Goal: Transaction & Acquisition: Purchase product/service

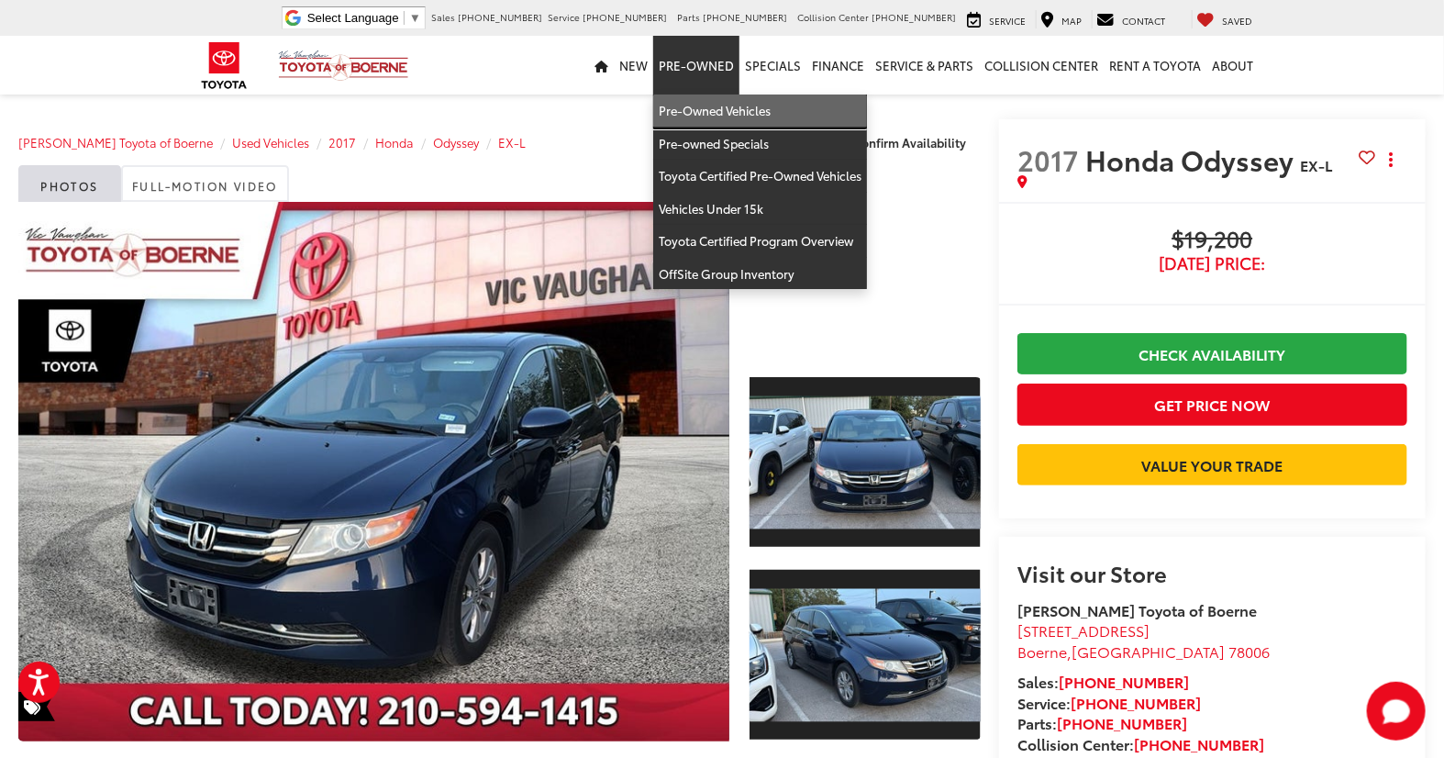
drag, startPoint x: 693, startPoint y: 108, endPoint x: 766, endPoint y: 187, distance: 107.7
click at [693, 108] on link "Pre-Owned Vehicles" at bounding box center [760, 110] width 214 height 33
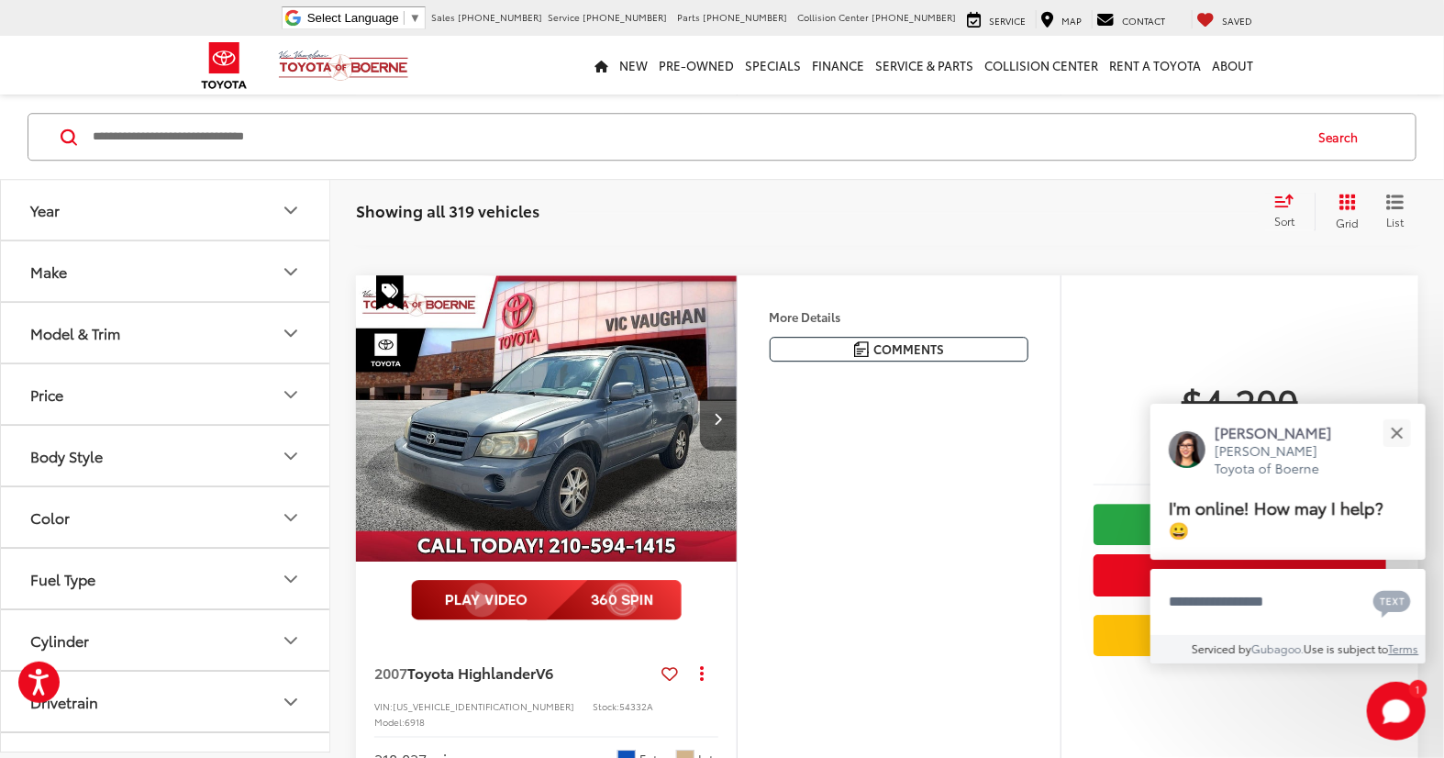
scroll to position [5678, 0]
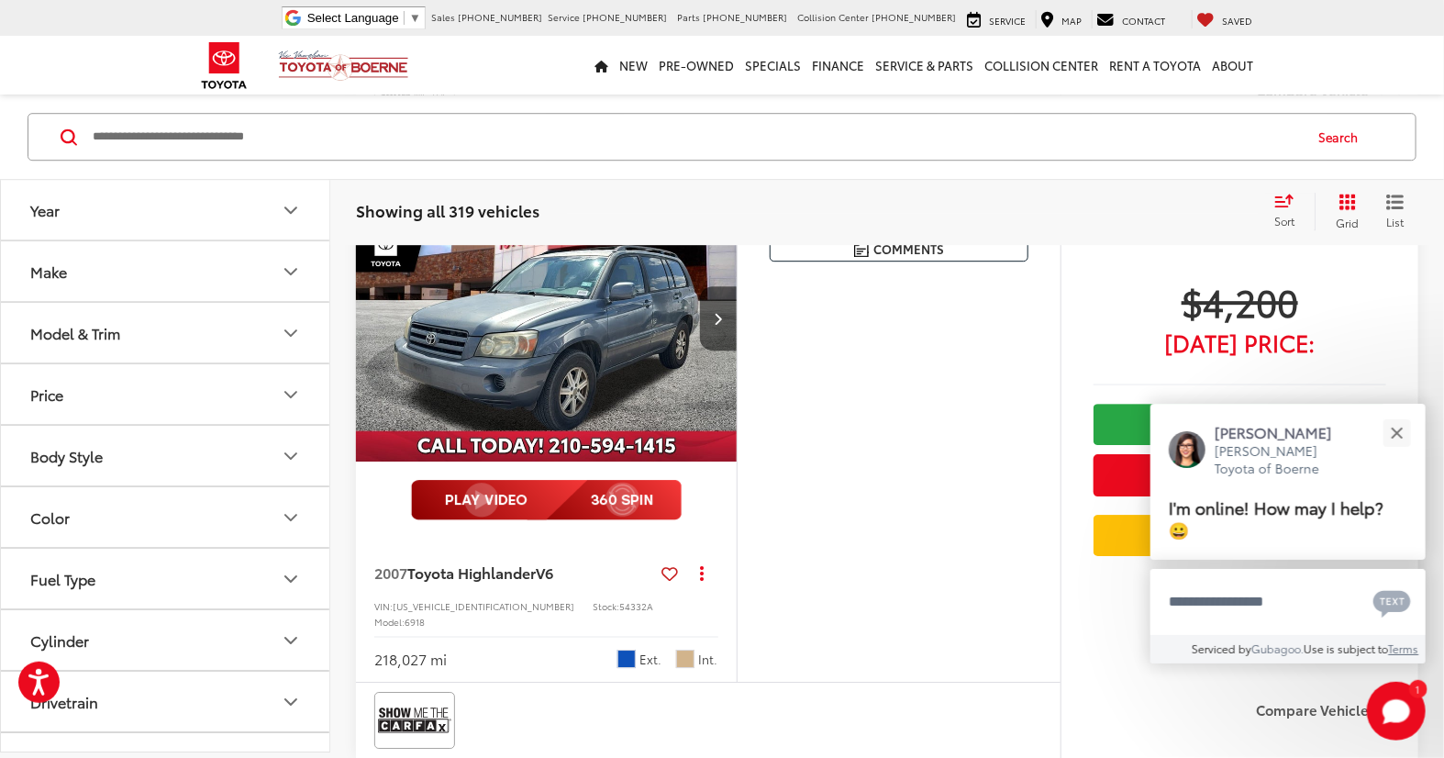
click at [530, 305] on img "2007 Toyota Highlander V6 0" at bounding box center [546, 318] width 383 height 287
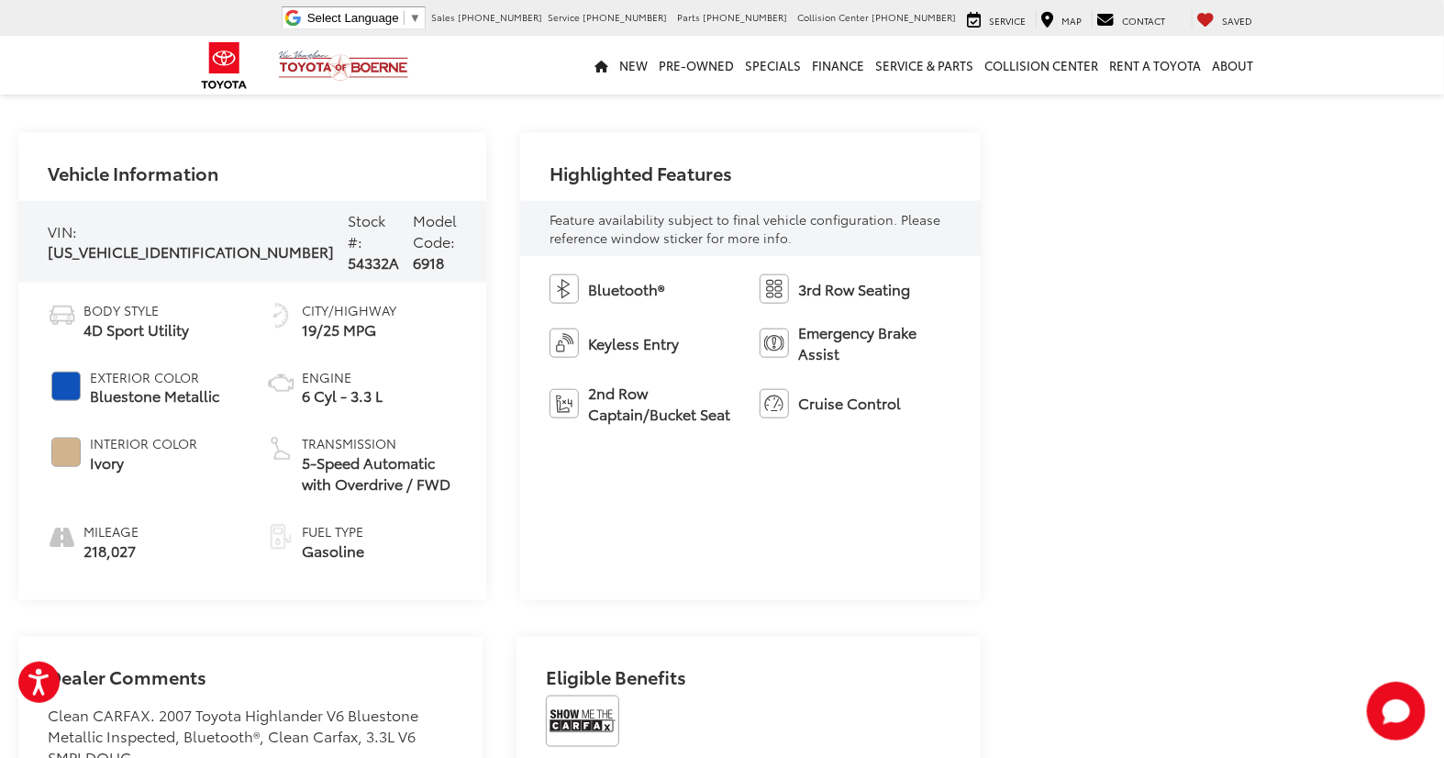
scroll to position [917, 0]
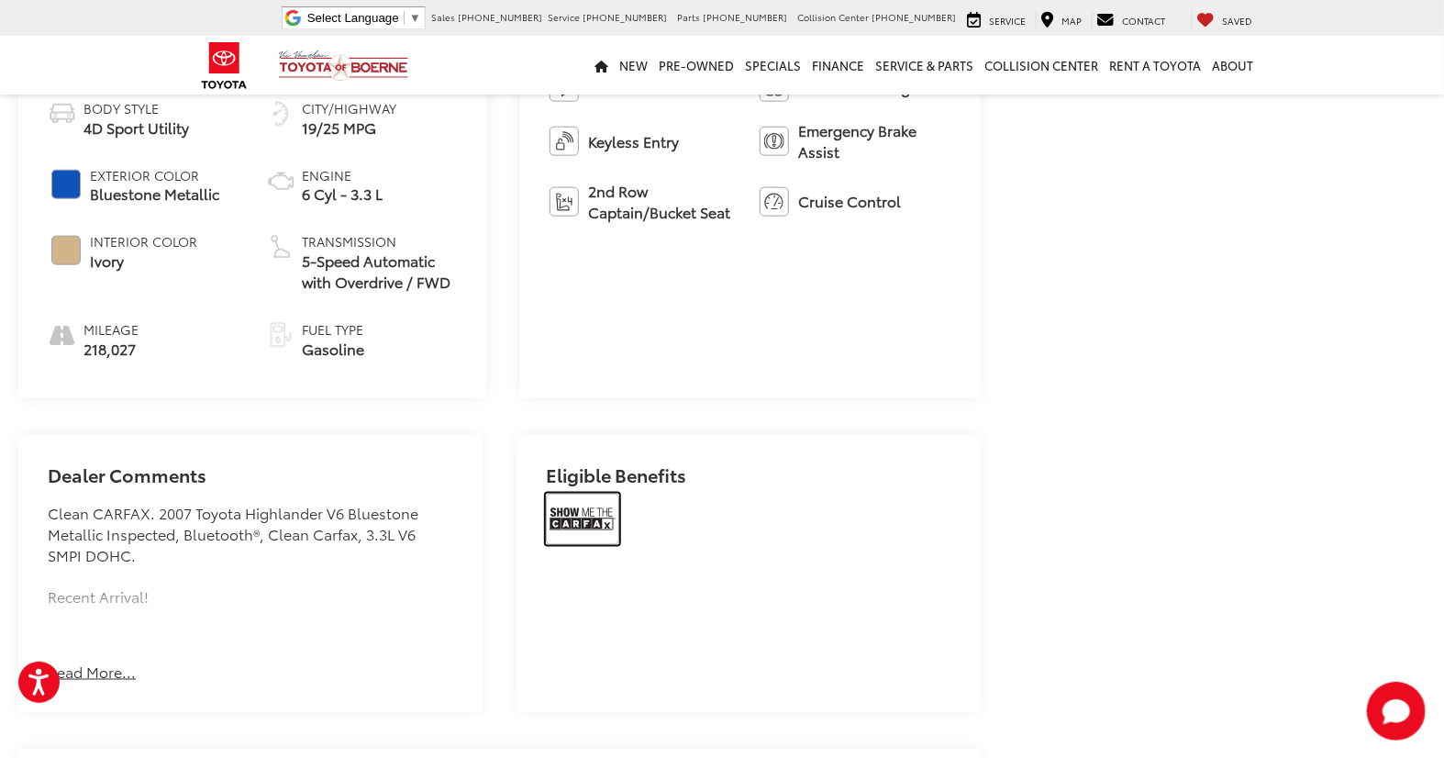
click at [589, 500] on img at bounding box center [582, 519] width 73 height 51
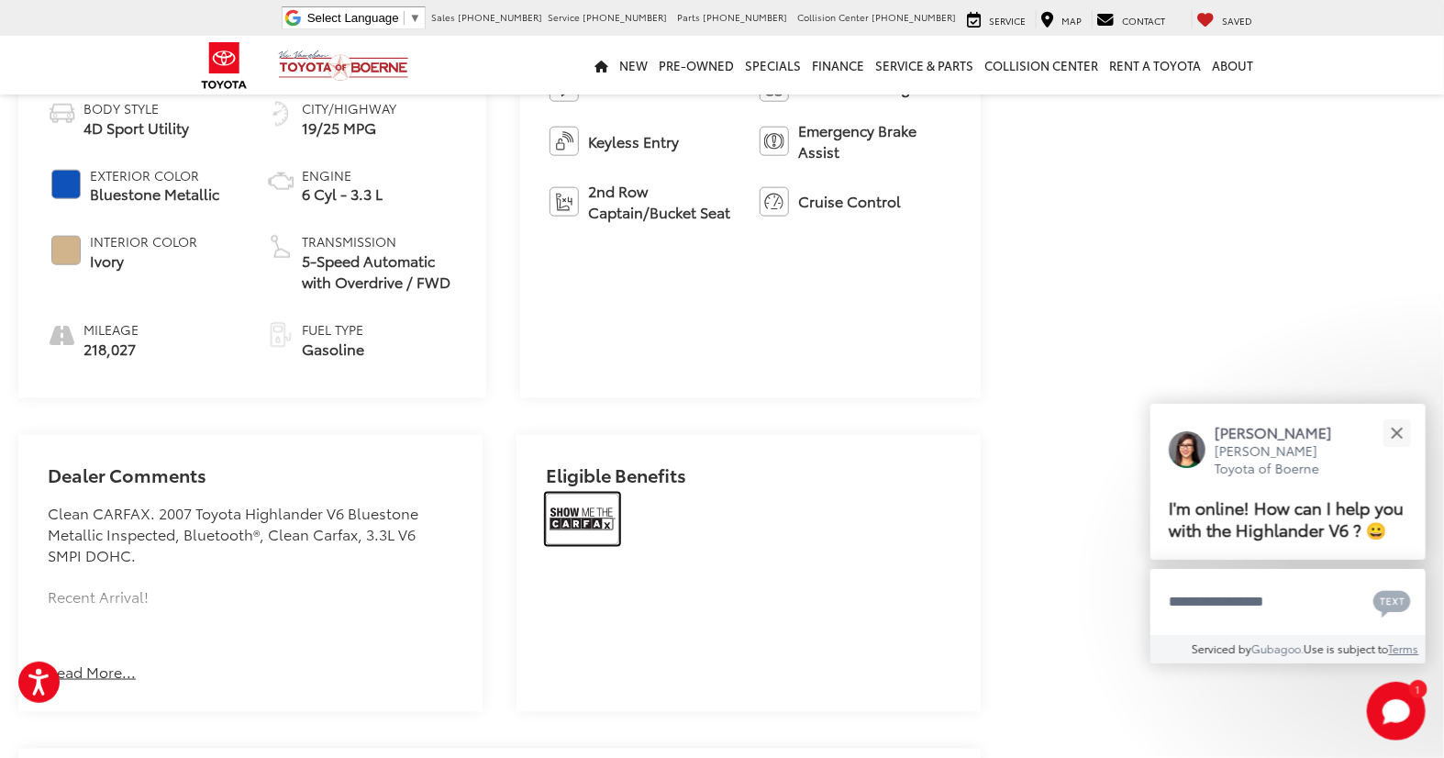
scroll to position [0, 0]
click at [1390, 422] on button "Close" at bounding box center [1396, 432] width 39 height 39
